Goal: Task Accomplishment & Management: Manage account settings

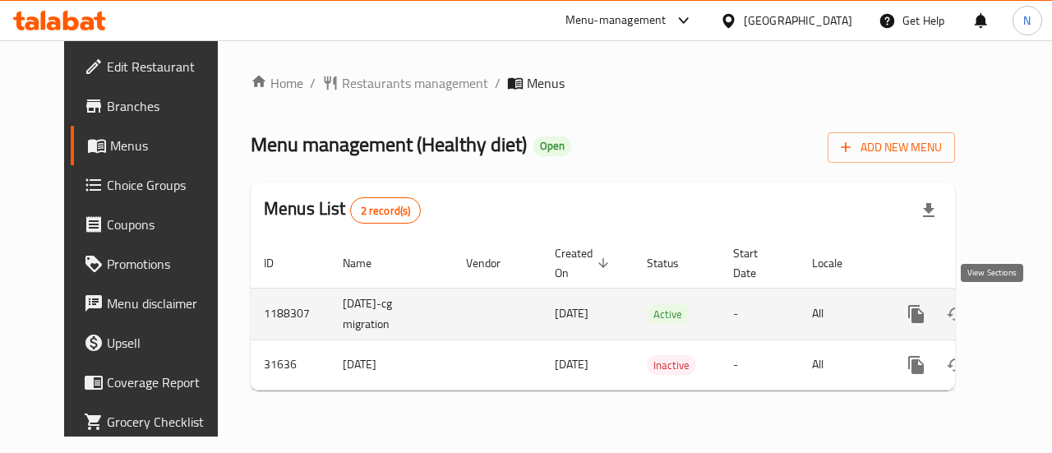
click at [1027, 315] on icon "enhanced table" at bounding box center [1034, 313] width 15 height 15
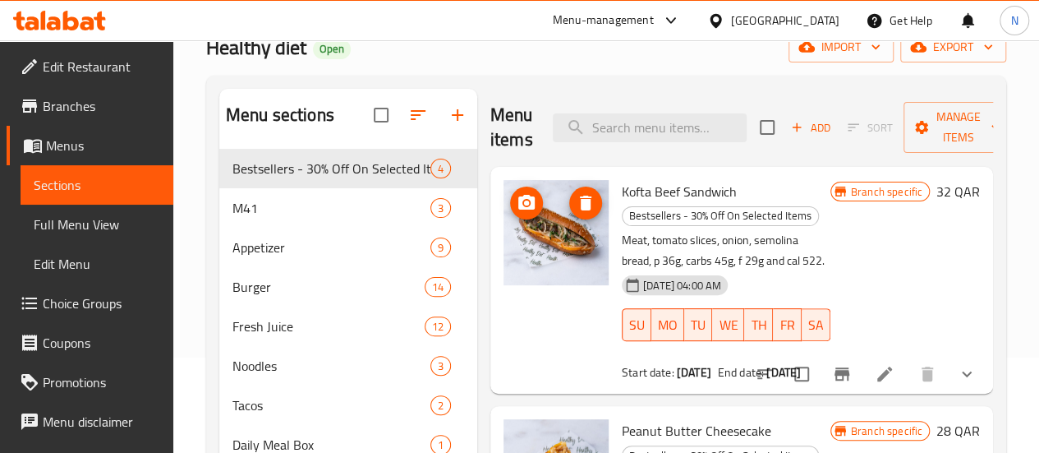
scroll to position [97, 0]
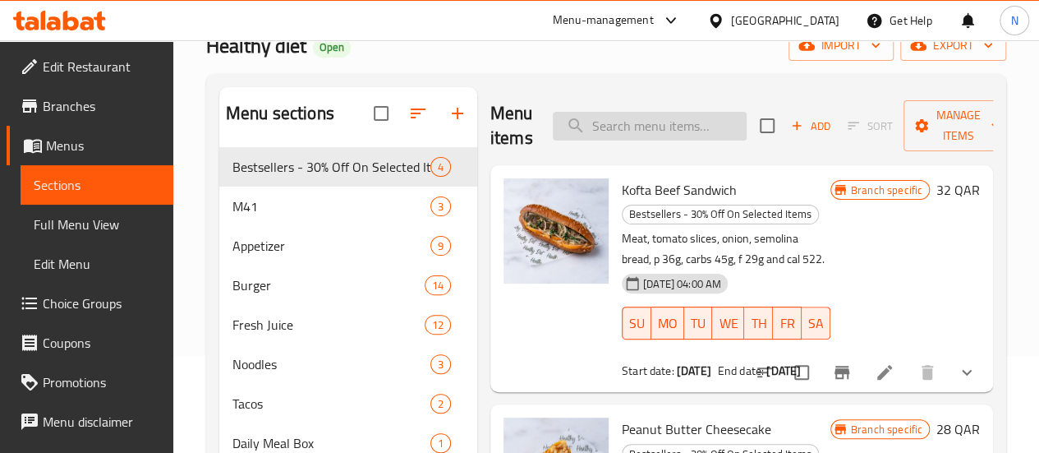
click at [593, 122] on input "search" at bounding box center [650, 126] width 194 height 29
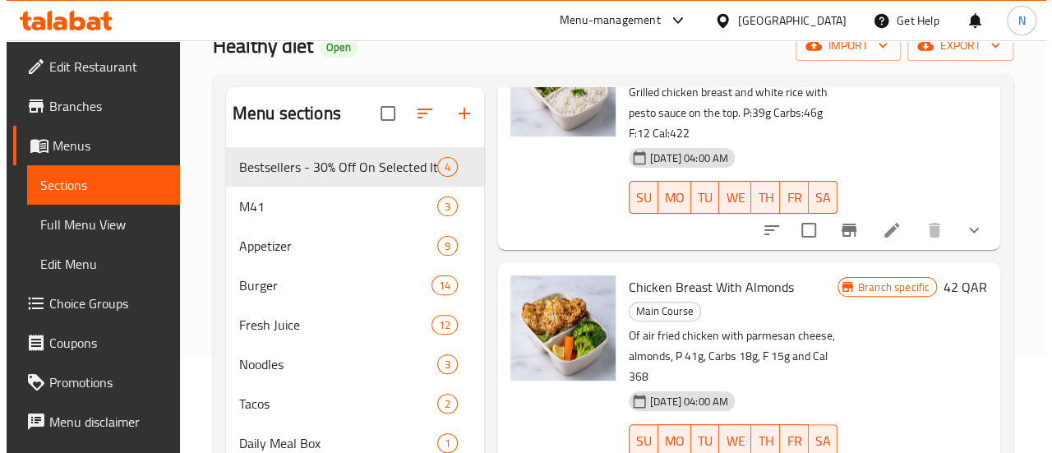
scroll to position [1934, 0]
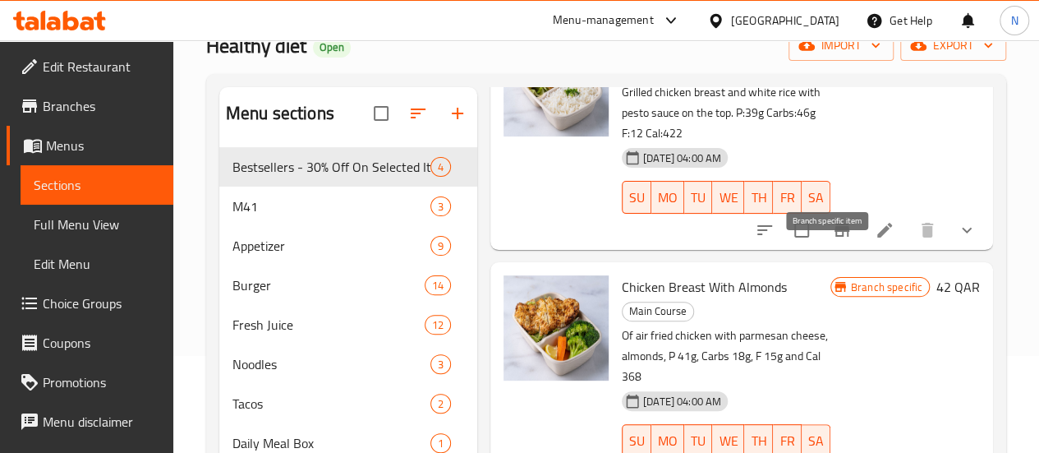
type input "chicken breast"
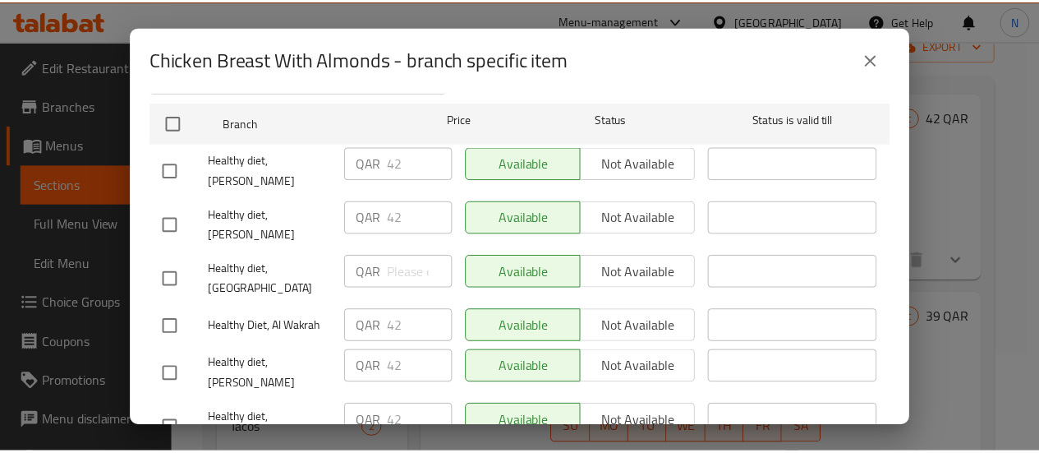
scroll to position [334, 0]
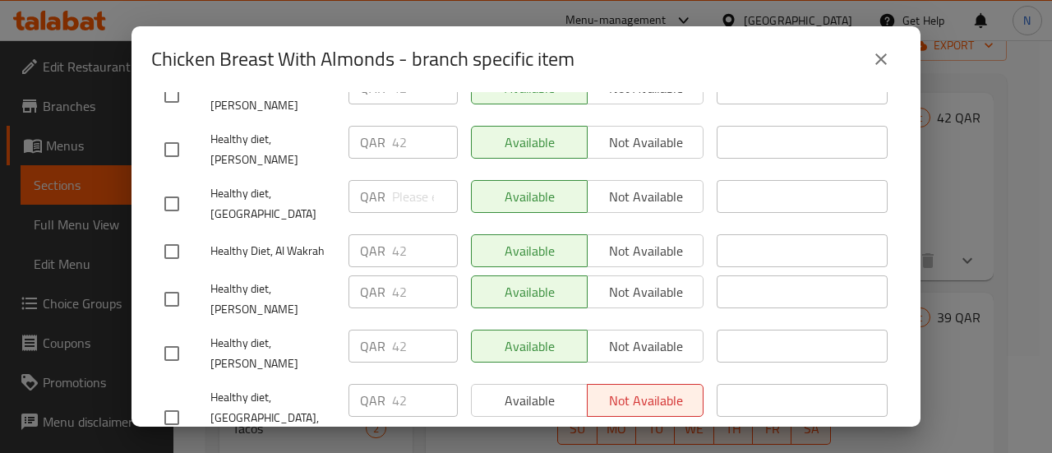
click at [568, 384] on div "Available Not available" at bounding box center [587, 400] width 233 height 33
click at [175, 400] on input "checkbox" at bounding box center [171, 417] width 35 height 35
checkbox input "true"
click at [500, 389] on span "Available" at bounding box center [529, 401] width 103 height 24
